Goal: Information Seeking & Learning: Learn about a topic

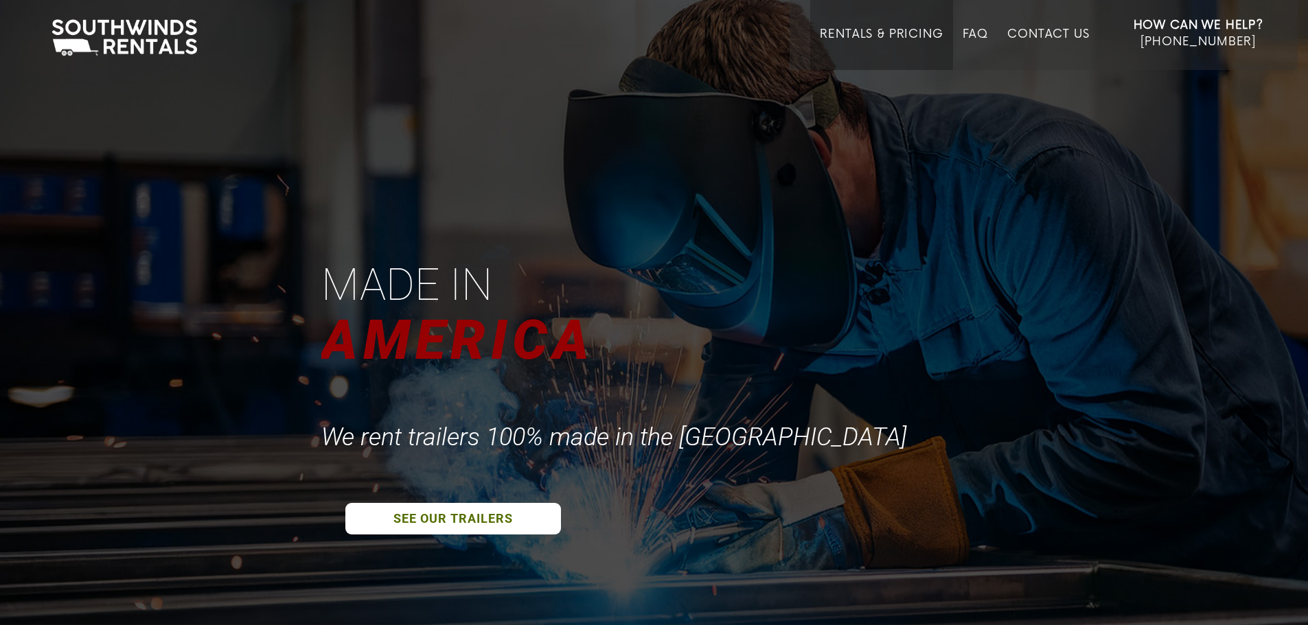
click at [858, 40] on link "Rentals & Pricing" at bounding box center [881, 48] width 123 height 43
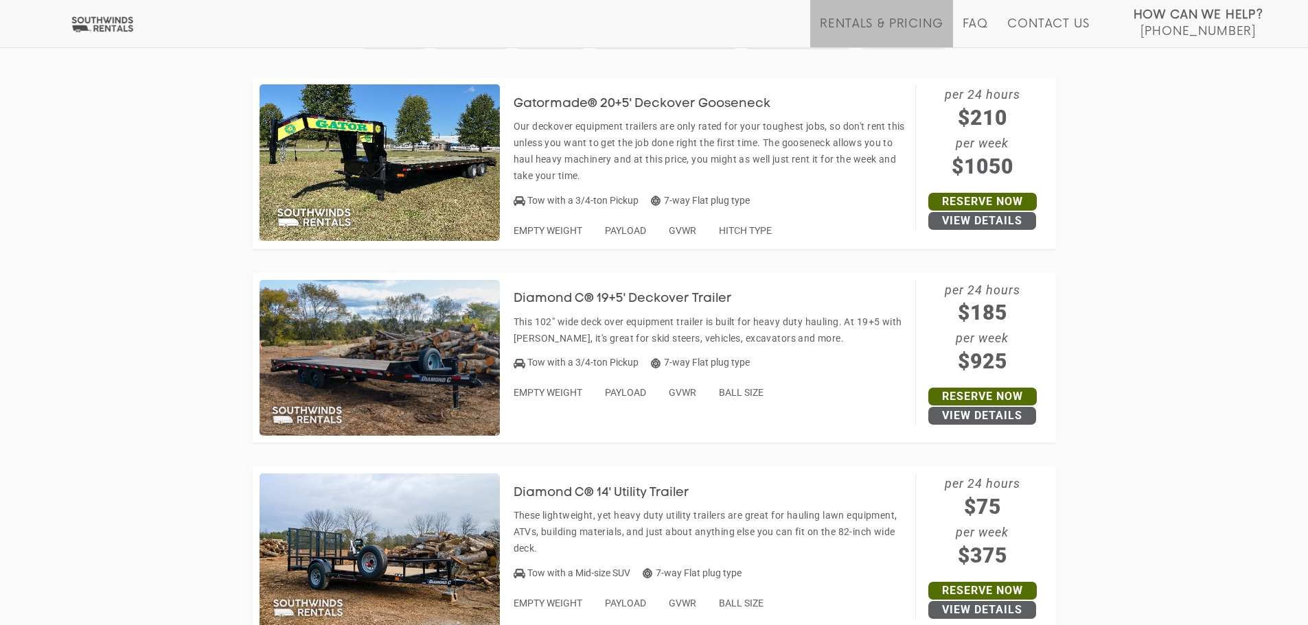
scroll to position [824, 0]
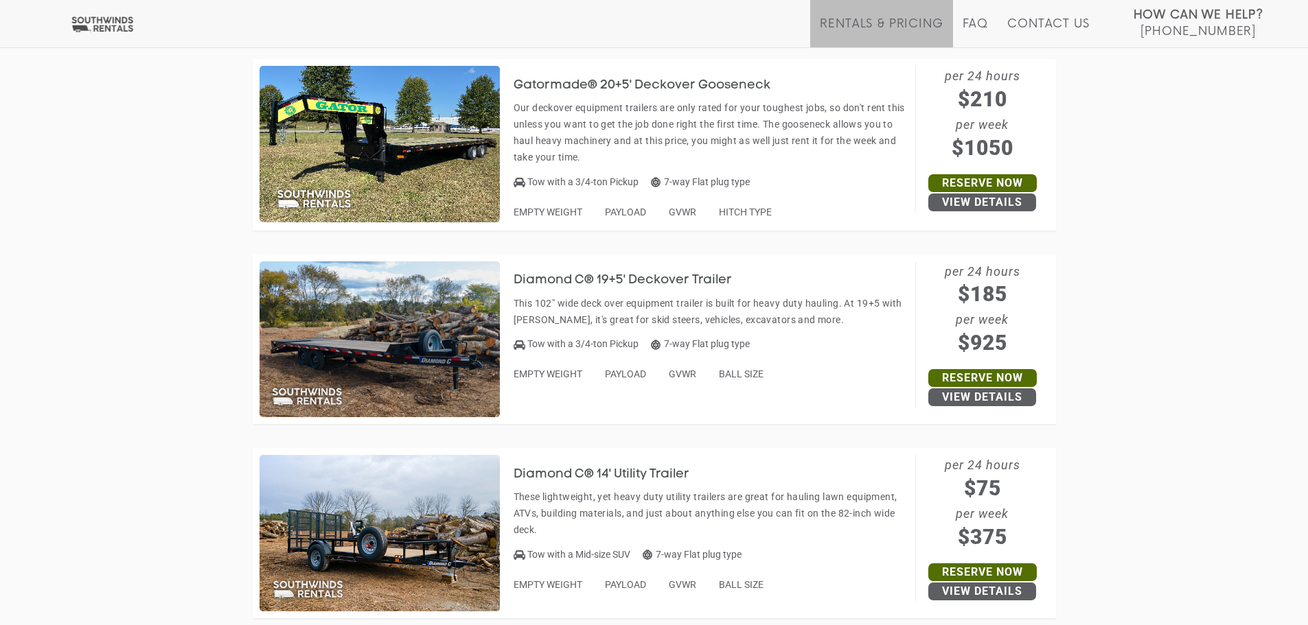
click at [631, 284] on h3 "Diamond C® 19+5' Deckover Trailer" at bounding box center [632, 281] width 239 height 14
